Goal: Answer question/provide support: Answer question/provide support

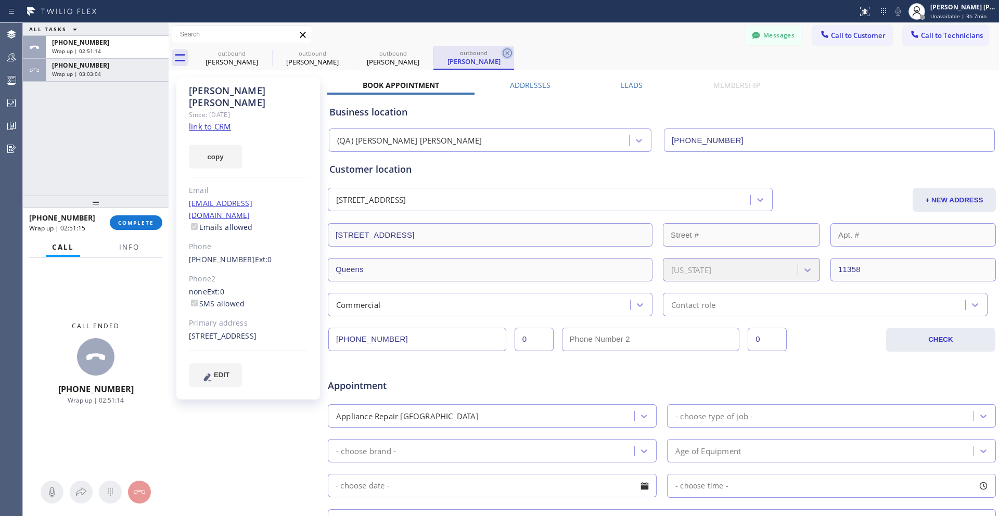
click at [506, 53] on icon at bounding box center [507, 53] width 12 height 12
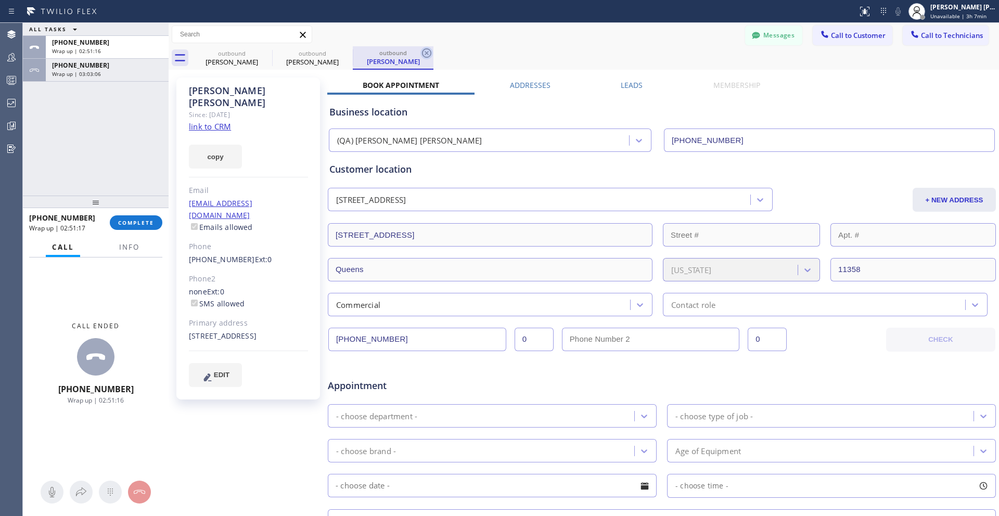
click at [424, 47] on icon at bounding box center [427, 53] width 12 height 12
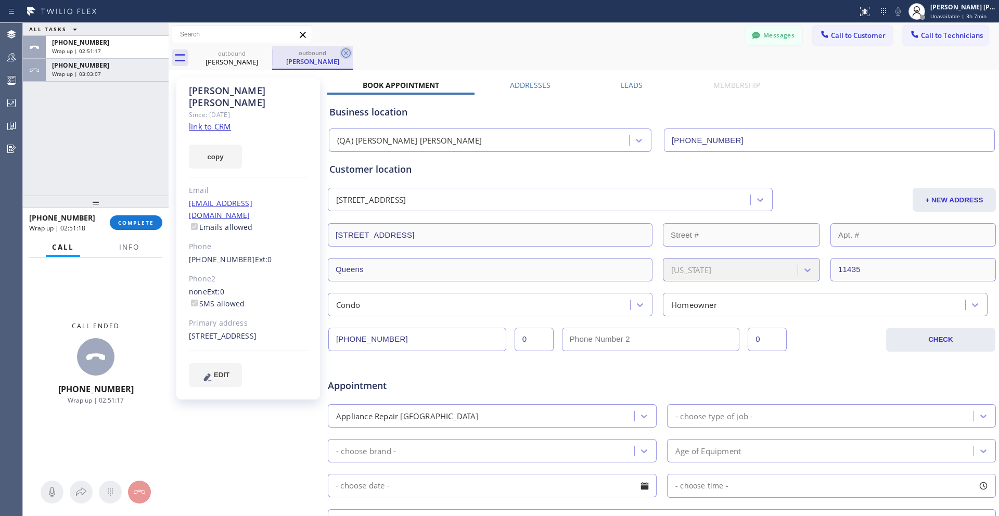
click at [352, 54] on icon at bounding box center [346, 53] width 12 height 12
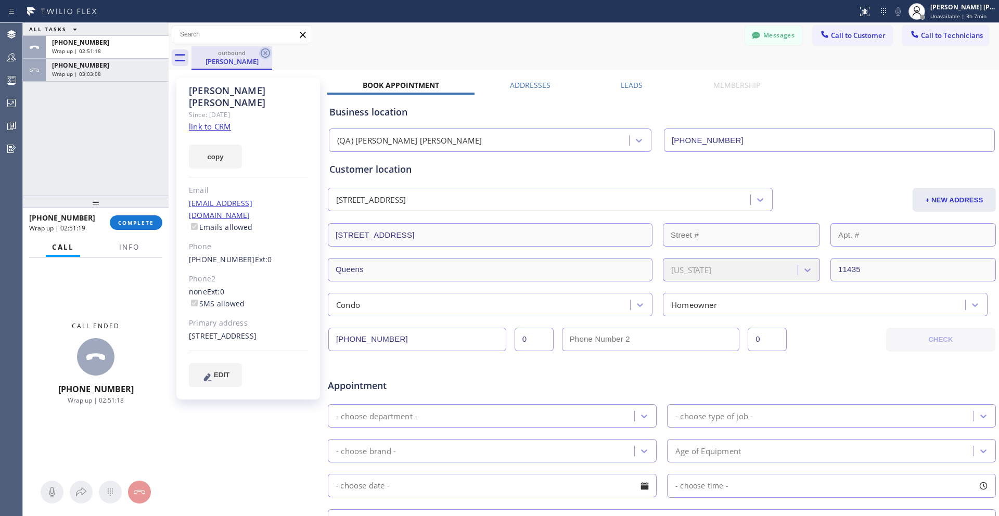
click at [265, 50] on icon at bounding box center [265, 53] width 12 height 12
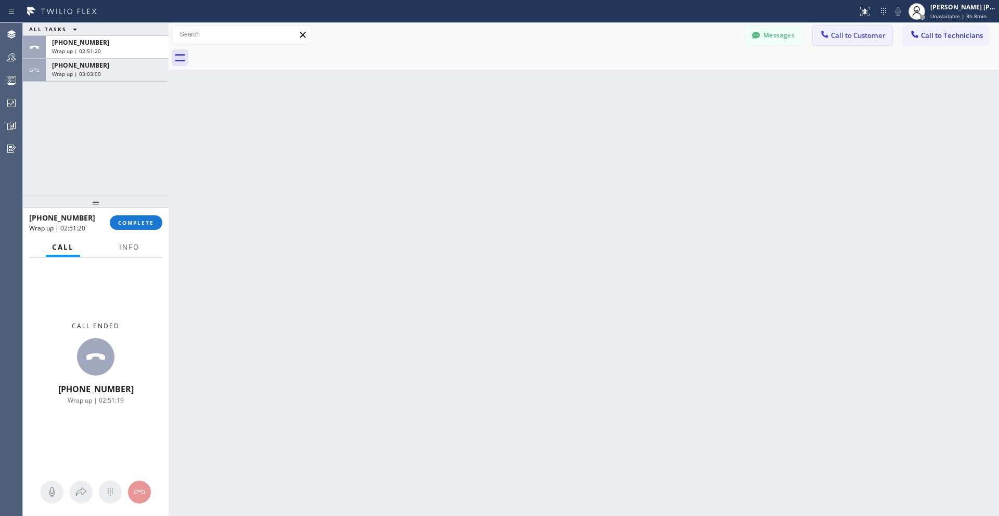
click at [842, 36] on span "Call to Customer" at bounding box center [858, 35] width 55 height 9
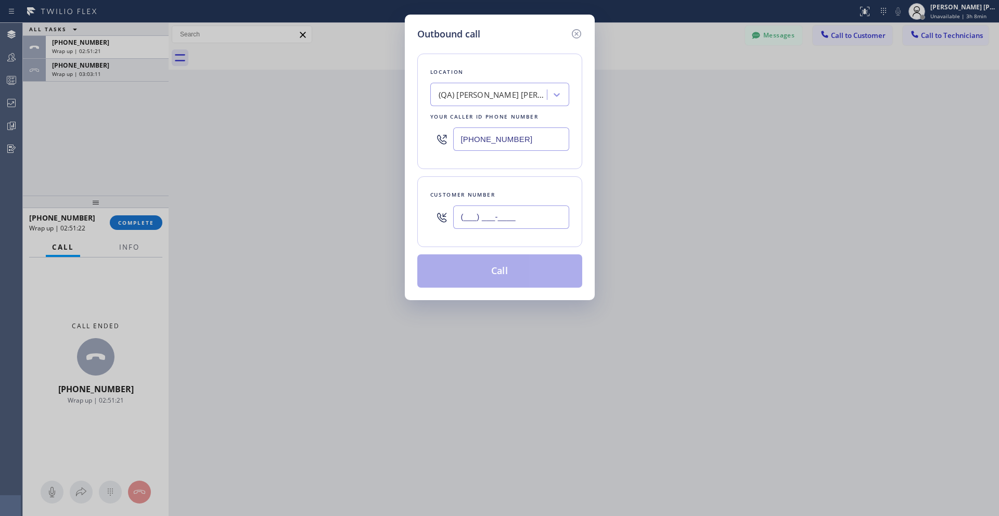
click at [488, 220] on input "(___) ___-____" at bounding box center [511, 217] width 116 height 23
paste input "508) 579-5320"
type input "[PHONE_NUMBER]"
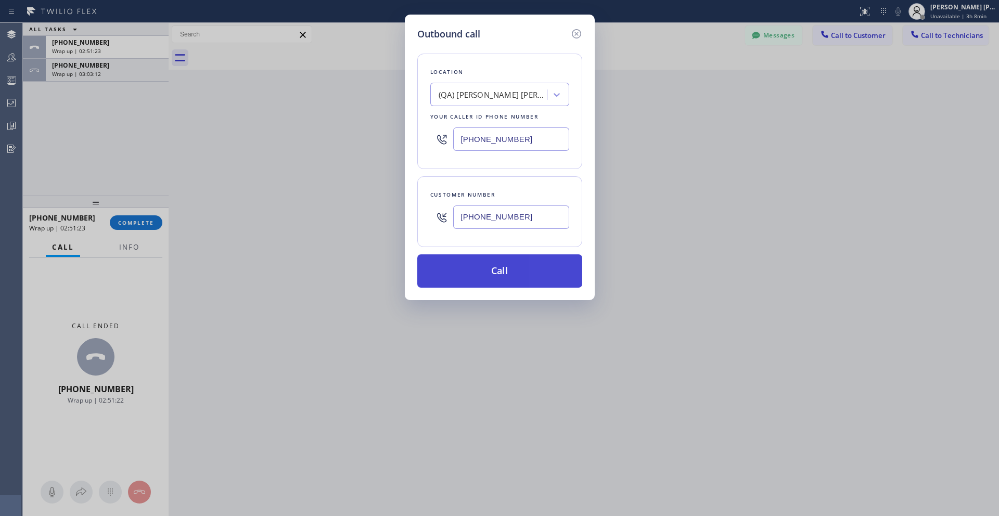
click at [480, 270] on button "Call" at bounding box center [499, 271] width 165 height 33
click at [480, 270] on div "Back to Dashboard Change Sender ID Customers Technicians Select a contact Outbo…" at bounding box center [584, 269] width 831 height 493
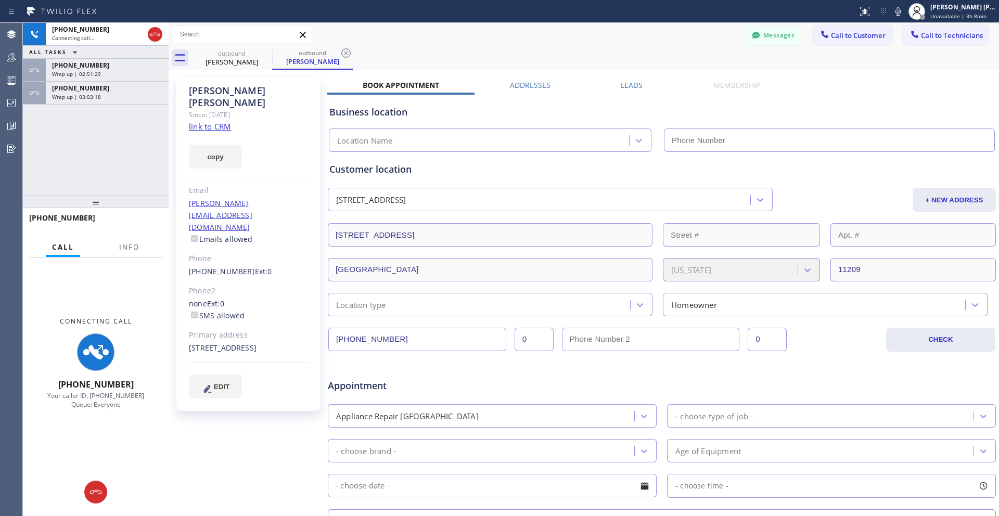
type input "[PHONE_NUMBER]"
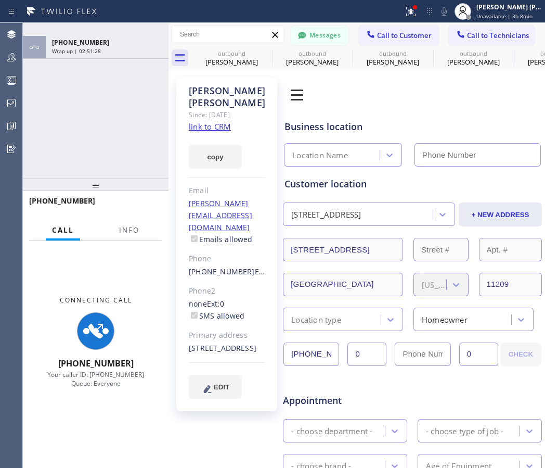
type input "[PHONE_NUMBER]"
